Goal: Complete application form

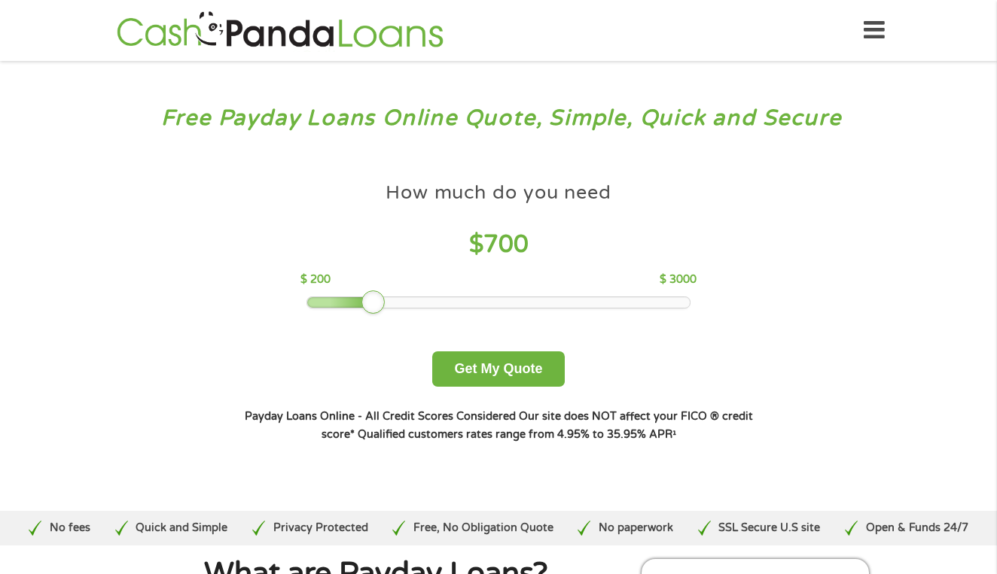
drag, startPoint x: 413, startPoint y: 310, endPoint x: 368, endPoint y: 309, distance: 44.4
click at [368, 309] on div at bounding box center [373, 303] width 24 height 24
click at [490, 384] on button "Get My Quote" at bounding box center [498, 369] width 132 height 35
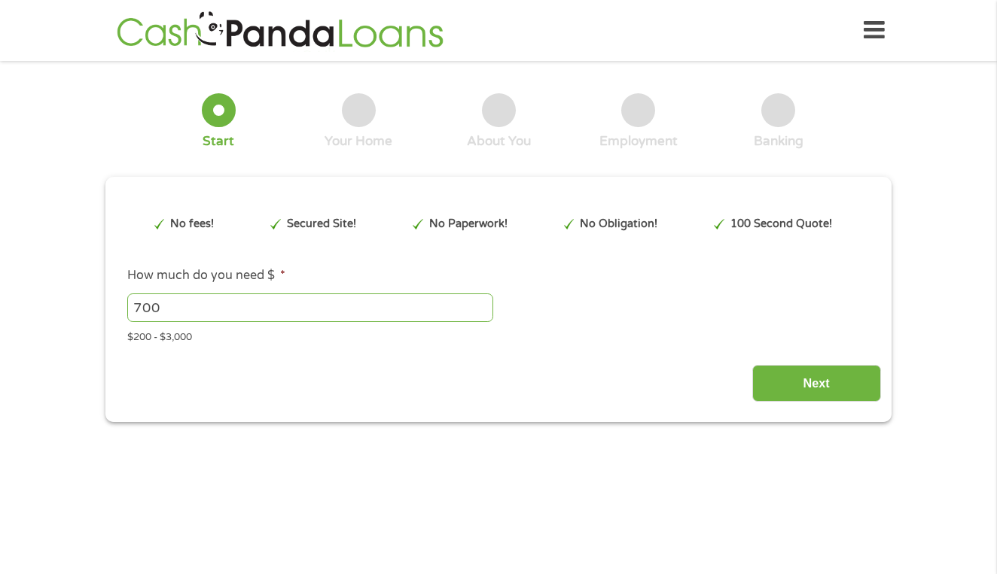
type input "EAIaIQobChMIpo730rO6jwMVIJtaBR2uEC1rEAAYAyAAEgIg1_D_BwE"
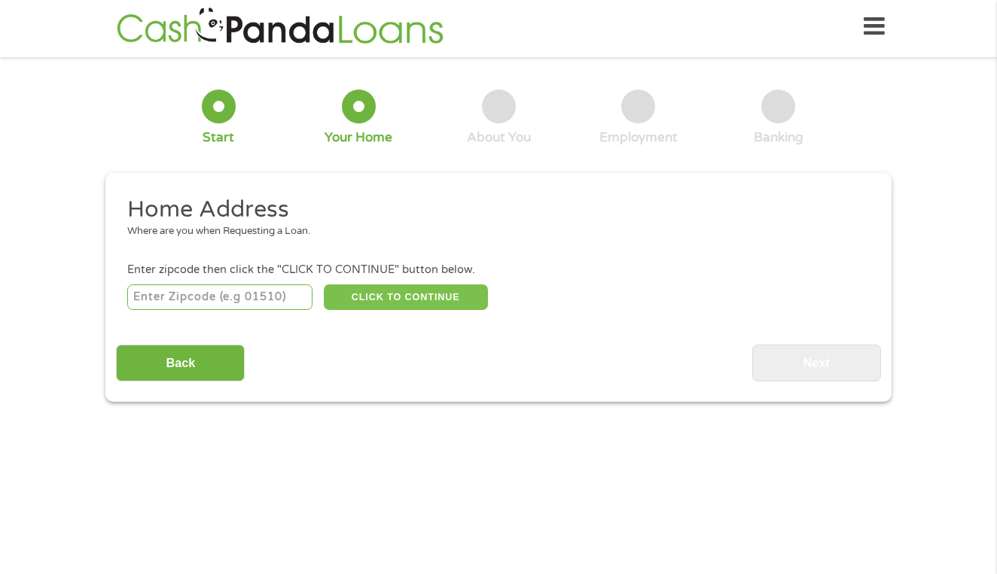
scroll to position [6, 6]
click at [248, 312] on div "CLICK TO CONTINUE Please recheck your Zipcode, it seems to be Incorrect" at bounding box center [498, 297] width 742 height 31
click at [245, 296] on input "number" at bounding box center [220, 298] width 186 height 26
type input "30105"
click at [403, 300] on button "CLICK TO CONTINUE" at bounding box center [406, 298] width 164 height 26
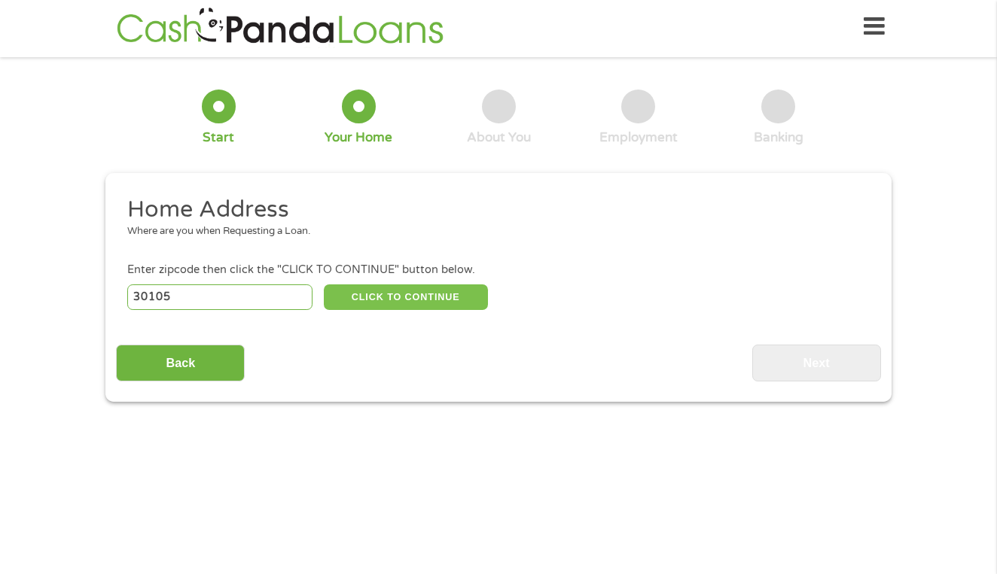
type input "30105"
type input "Armuchee"
select select "Georgia"
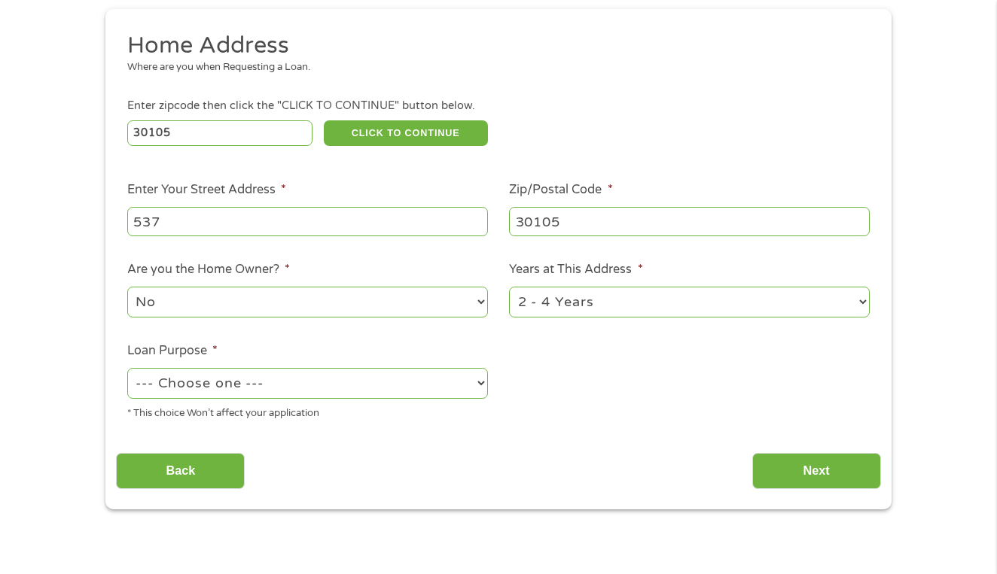
scroll to position [169, 0]
type input "537"
select select "60months"
